Goal: Use online tool/utility: Utilize a website feature to perform a specific function

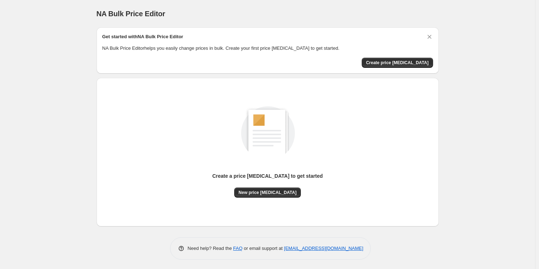
click at [395, 85] on div "Create a price [MEDICAL_DATA] to get started New price [MEDICAL_DATA]" at bounding box center [267, 152] width 331 height 137
click at [273, 191] on span "New price [MEDICAL_DATA]" at bounding box center [268, 193] width 58 height 6
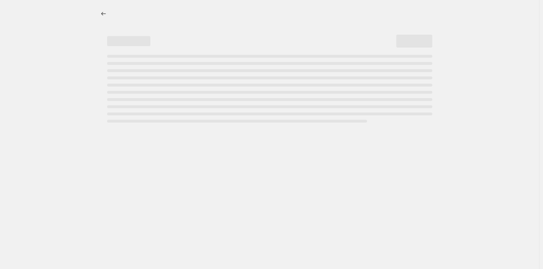
select select "percentage"
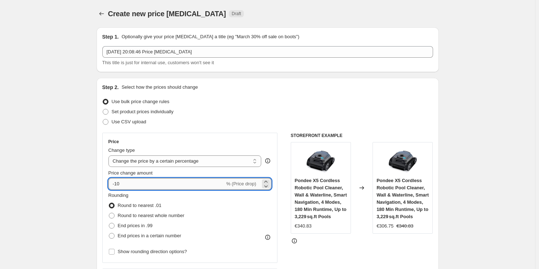
click at [176, 183] on input "-10" at bounding box center [167, 184] width 116 height 12
type input "-1"
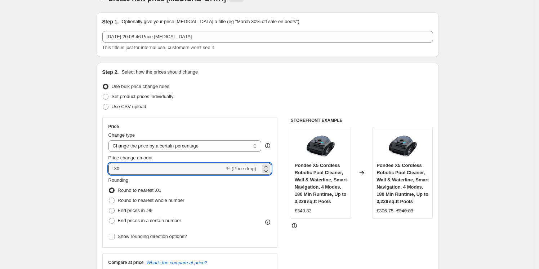
scroll to position [42, 0]
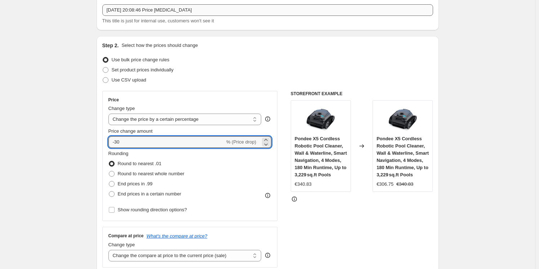
type input "-30"
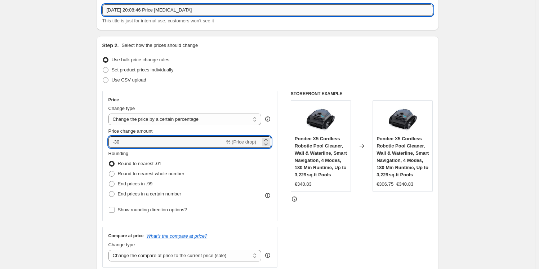
click at [196, 10] on input "[DATE] 20:08:46 Price [MEDICAL_DATA]" at bounding box center [267, 10] width 331 height 12
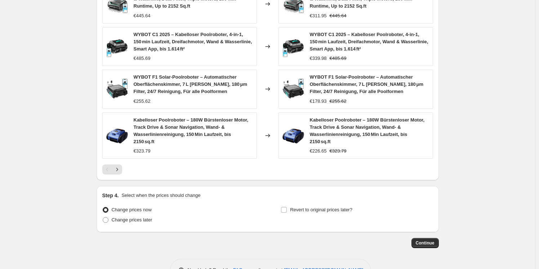
scroll to position [499, 0]
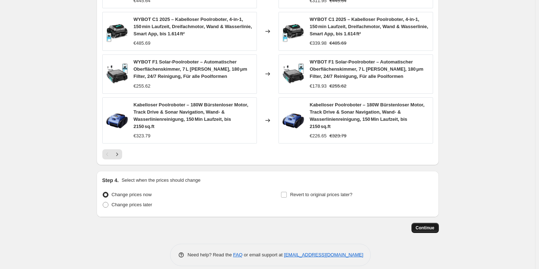
click at [438, 223] on button "Continue" at bounding box center [425, 228] width 27 height 10
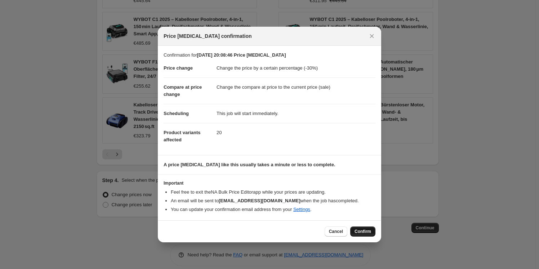
click at [361, 234] on span "Confirm" at bounding box center [363, 232] width 17 height 6
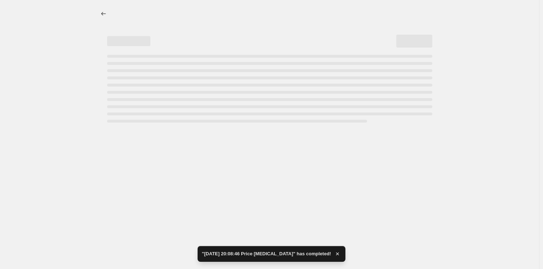
select select "percentage"
